Goal: Transaction & Acquisition: Purchase product/service

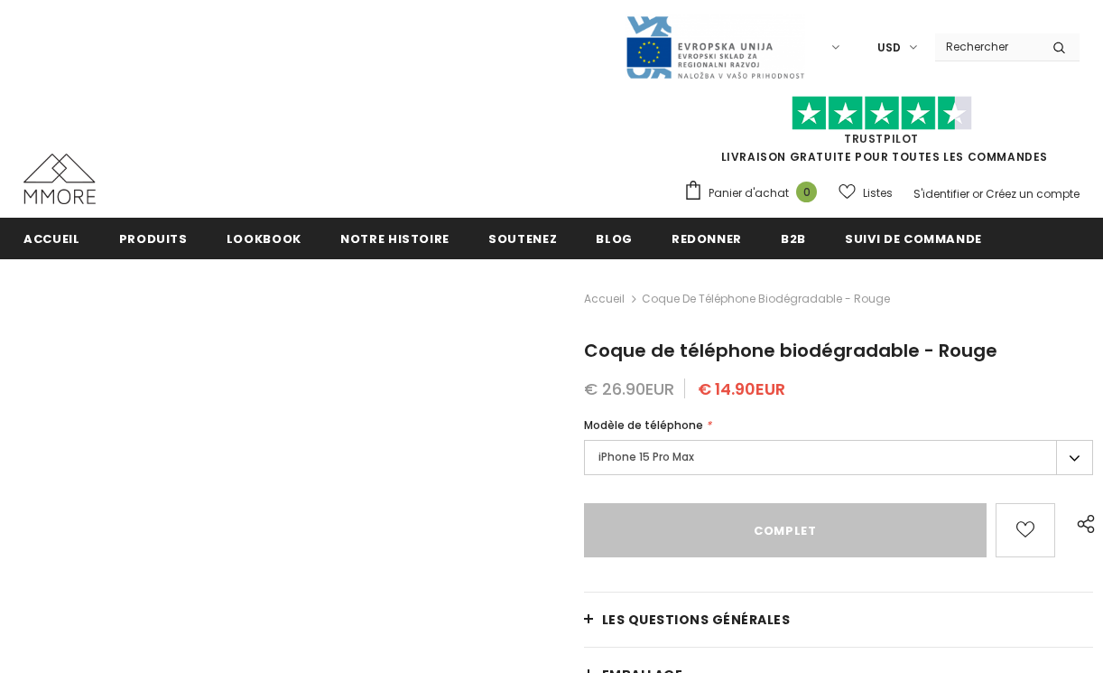
type input "Sold Out"
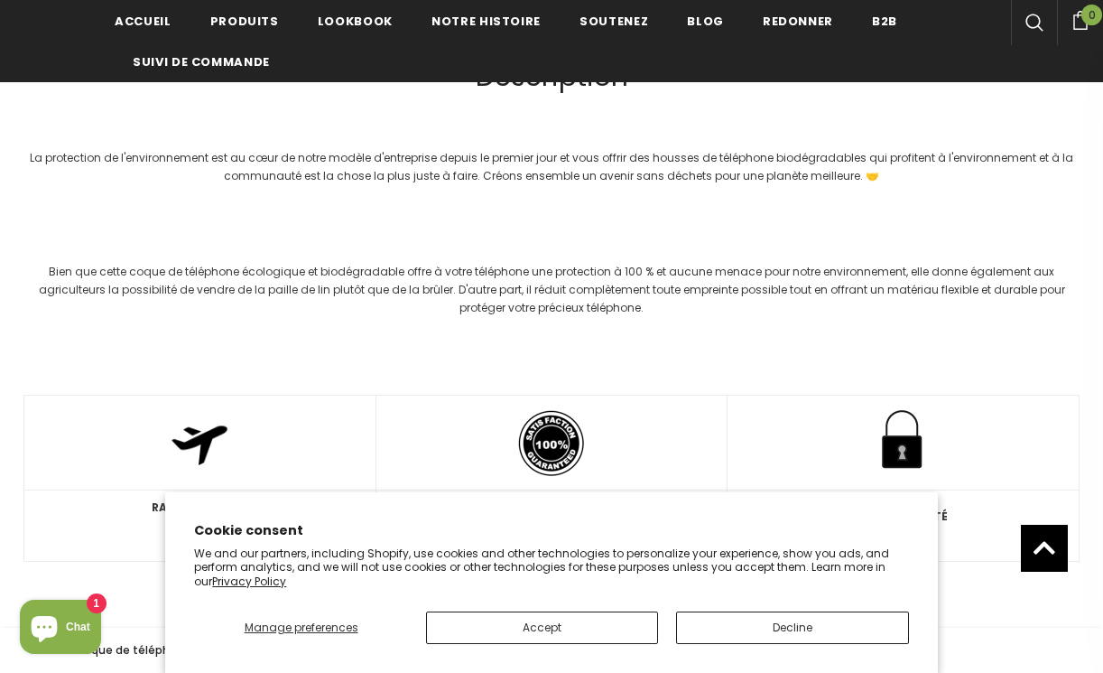
scroll to position [2018, 0]
